Goal: Answer question/provide support

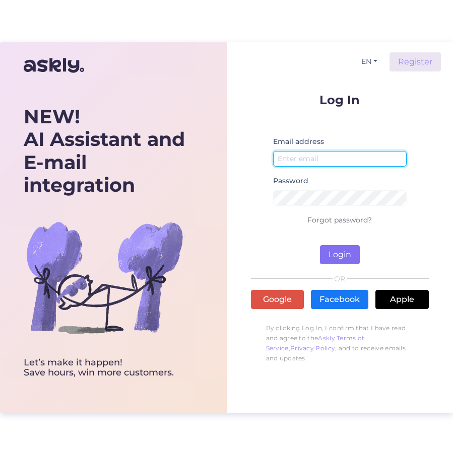
type input "[EMAIL_ADDRESS][DOMAIN_NAME]"
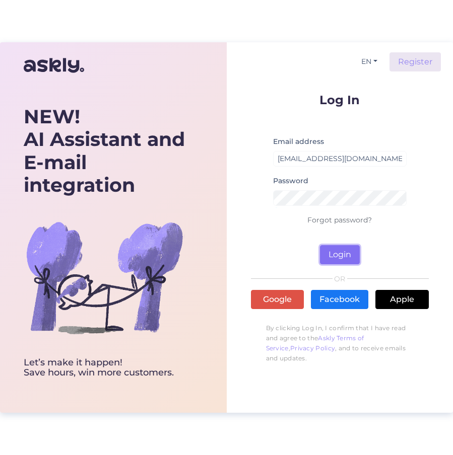
click at [357, 253] on button "Login" at bounding box center [340, 254] width 40 height 19
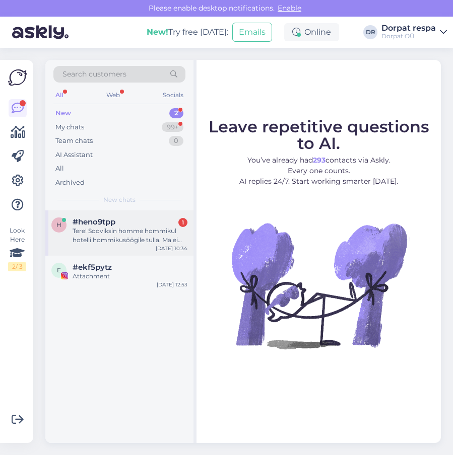
click at [95, 230] on div "Tere! Sooviksin homme hommikul hotelli hommikusöögile tulla. Ma ei ööbi hotelli…" at bounding box center [129, 236] width 115 height 18
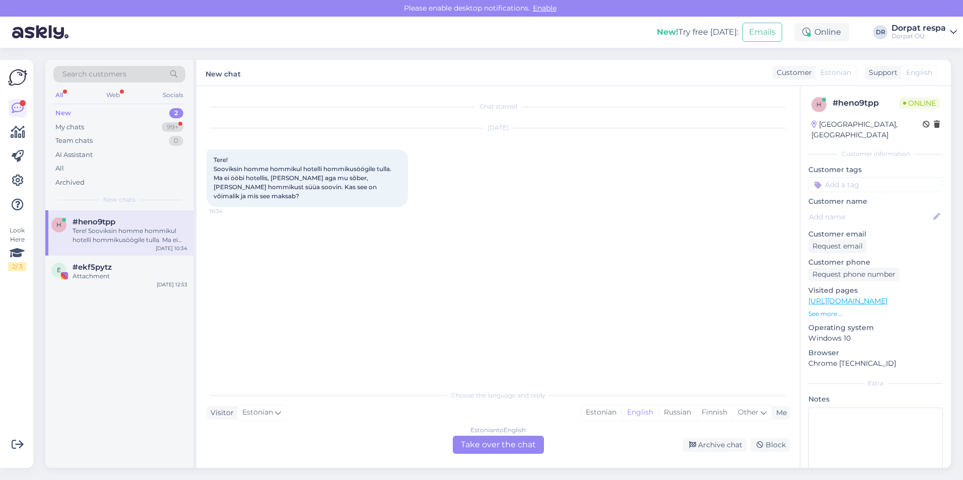
click at [452, 448] on div "Estonian to English Take over the chat" at bounding box center [498, 445] width 91 height 18
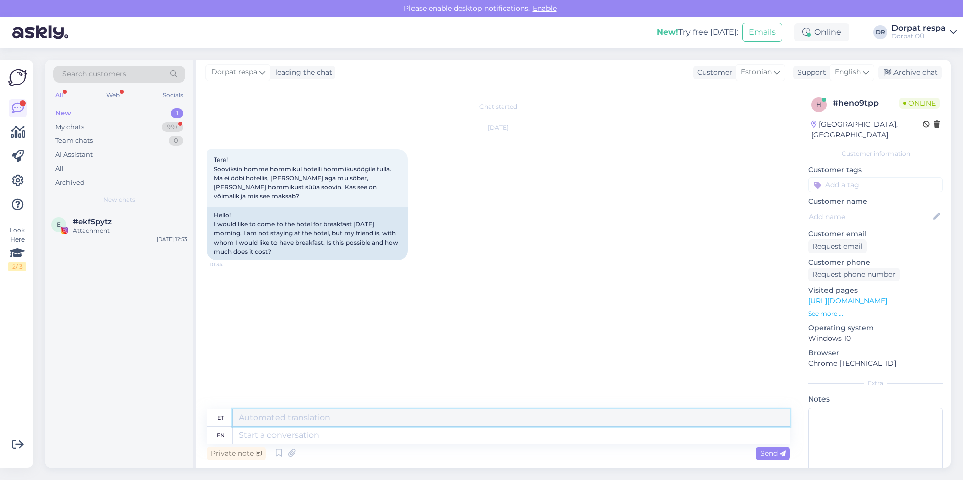
click at [276, 419] on textarea at bounding box center [511, 417] width 557 height 17
type textarea "Tere! Ikka saab. Hommikusöök om 18€"
click at [452, 455] on div "Send" at bounding box center [773, 454] width 34 height 14
click at [281, 434] on textarea at bounding box center [511, 435] width 557 height 17
drag, startPoint x: 407, startPoint y: 416, endPoint x: 479, endPoint y: 412, distance: 72.1
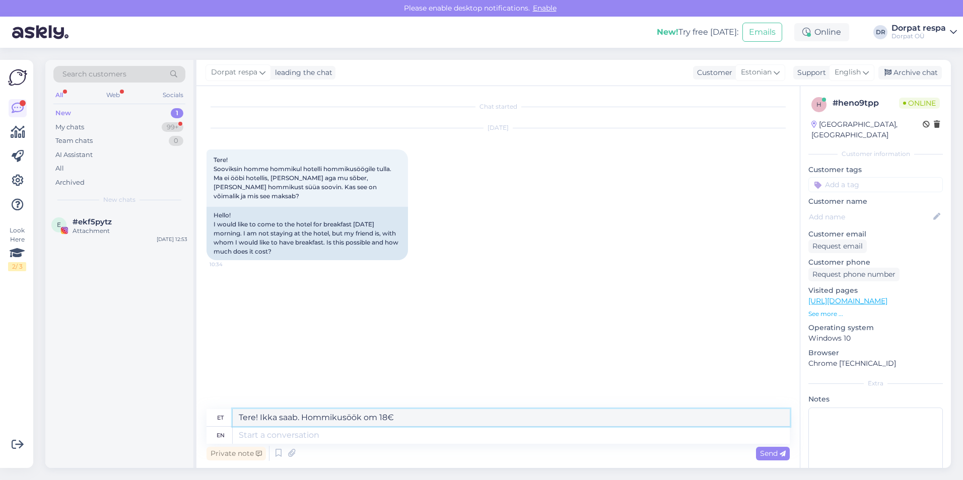
click at [452, 412] on textarea "Tere! Ikka saab. Hommikusöök om 18€" at bounding box center [511, 417] width 557 height 17
click at [452, 455] on span "Send" at bounding box center [773, 453] width 26 height 9
drag, startPoint x: 399, startPoint y: 421, endPoint x: 199, endPoint y: 418, distance: 199.9
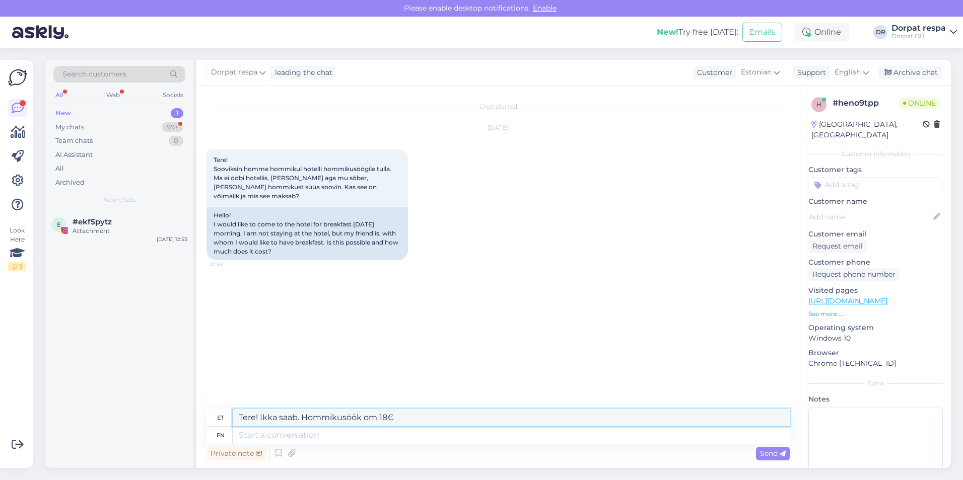
click at [200, 418] on div "Chat started [DATE] Tere! Sooviksin homme hommikul hotelli hommikusöögile tulla…" at bounding box center [497, 277] width 603 height 382
click at [382, 441] on textarea at bounding box center [511, 435] width 557 height 17
type textarea "Hello!"
type textarea "Tere!"
type textarea "Yes"
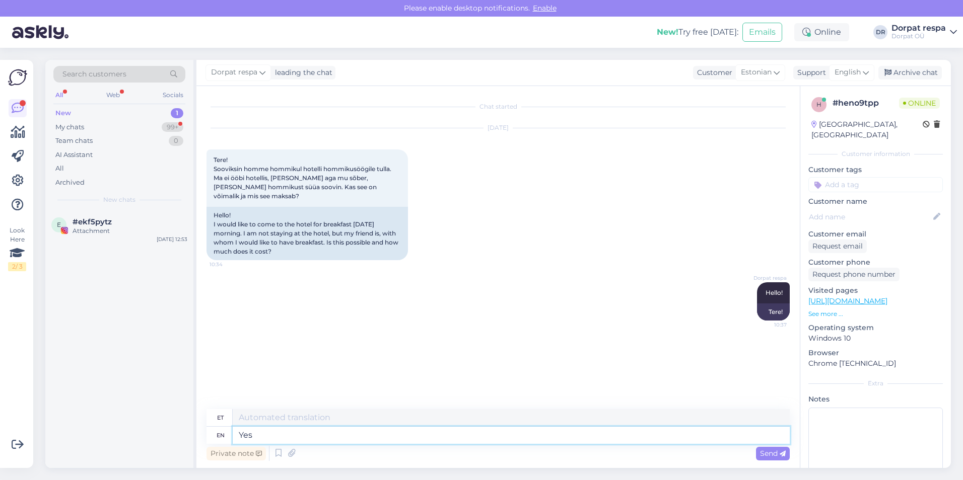
type textarea "Jah"
type textarea "Yes its"
type textarea "Jah, see on"
type textarea "Yes its possible."
type textarea "Jah, see on võimalik"
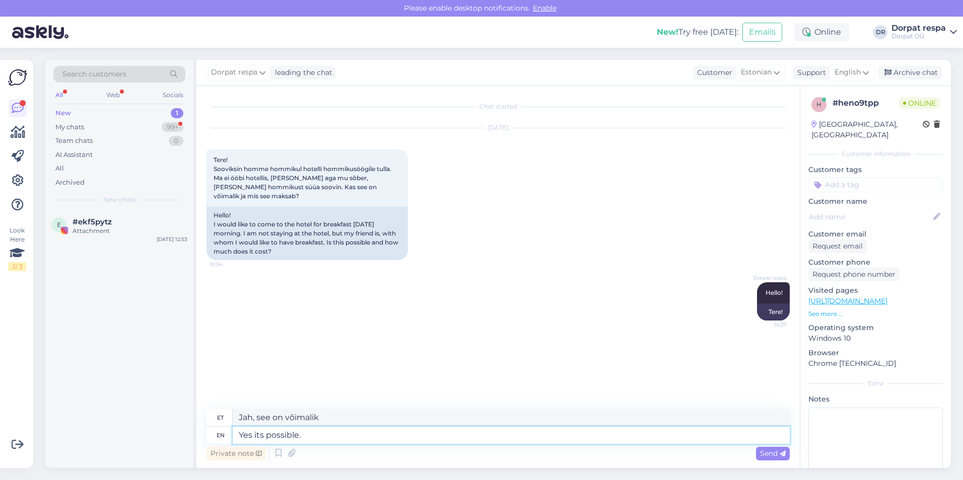
type textarea "Yes its possible."
type textarea "Jah, see on võimalik."
type textarea "Yes its possible."
type textarea "Jah, see on võimalik."
type textarea "Yes its possible. Break"
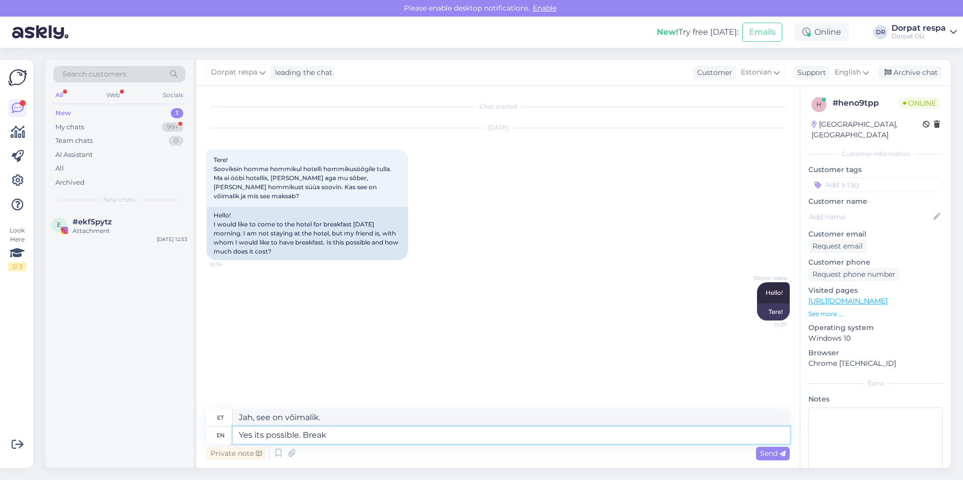
type textarea "Jah, see on võimalik. [GEOGRAPHIC_DATA]."
type textarea "Yes its possible. Breakfast"
type textarea "Jah, see on võimalik. Hommikusöök"
type textarea "Yes its possible. Breakfast is"
type textarea "Jah, see on võimalik. Hommikusöök on"
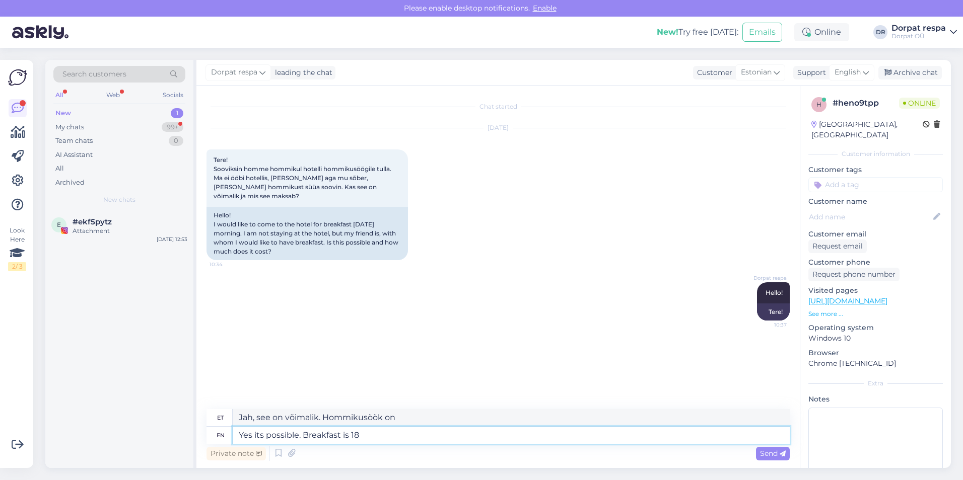
type textarea "Yes its possible. Breakfast is 185"
type textarea "Jah, see on võimalik. Hommikusöök on [PERSON_NAME] 18."
type textarea "Yes its possible. Breakfast is 185"
type textarea "Jah, see on võimalik. Hommikusöök maksab 185."
type textarea "Yes its possible. Breakfast is 18"
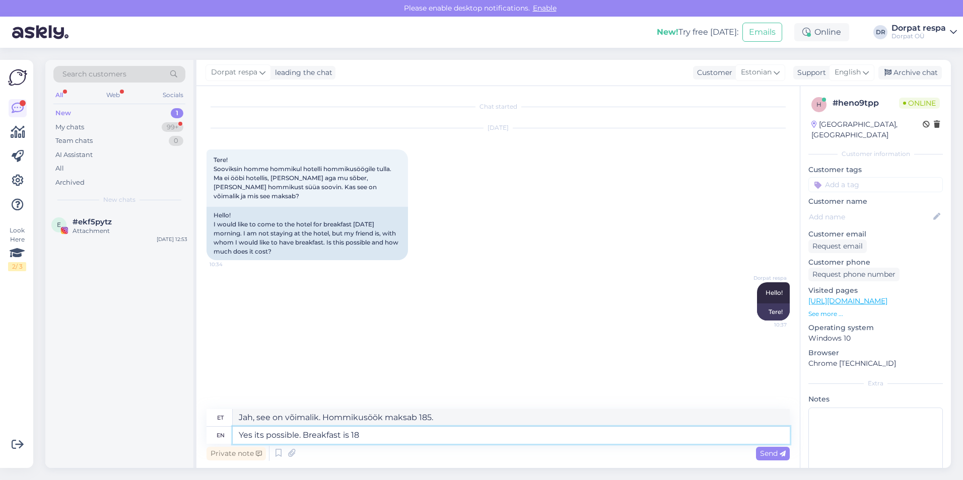
type textarea "Jah, see on võimalik. Hommikusöök on [PERSON_NAME] 18."
type textarea "Yes its possible. Breakfast is 18€"
type textarea "Jah, see on võimalik. Hommikusöök maksab 18€."
type textarea "Yes its possible. Breakfast is 18€"
click at [452, 455] on div "Send" at bounding box center [773, 454] width 34 height 14
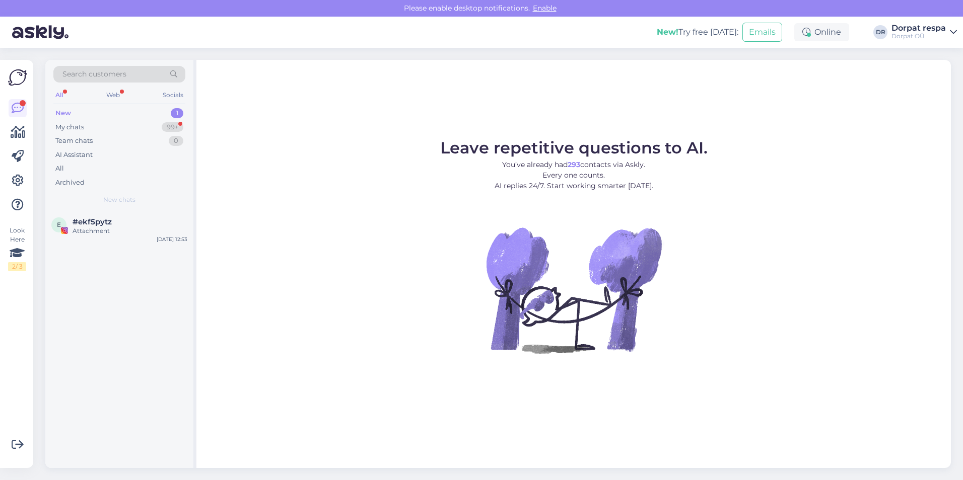
click at [70, 114] on div "New" at bounding box center [63, 113] width 16 height 10
